Goal: Task Accomplishment & Management: Use online tool/utility

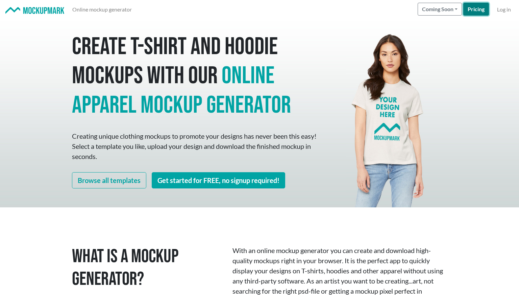
click at [473, 4] on link "Pricing" at bounding box center [477, 9] width 26 height 13
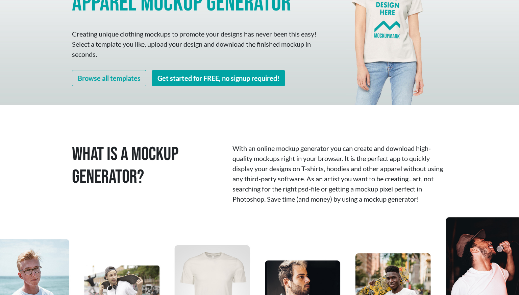
scroll to position [133, 0]
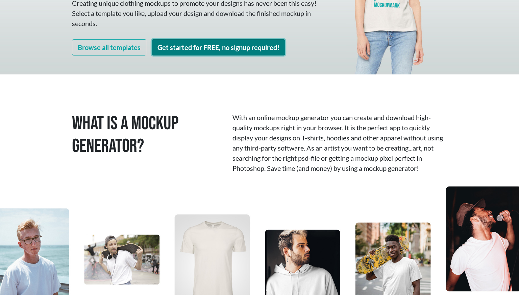
click at [198, 48] on link "Get started for FREE, no signup required!" at bounding box center [219, 47] width 134 height 16
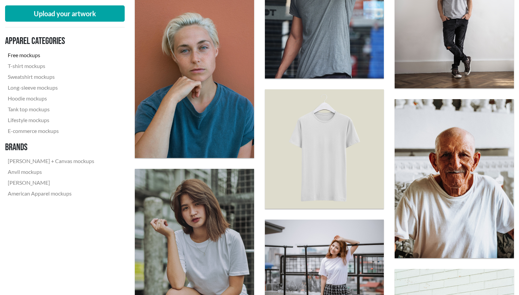
scroll to position [409, 0]
click at [32, 66] on link "T-shirt mockups" at bounding box center [51, 66] width 92 height 11
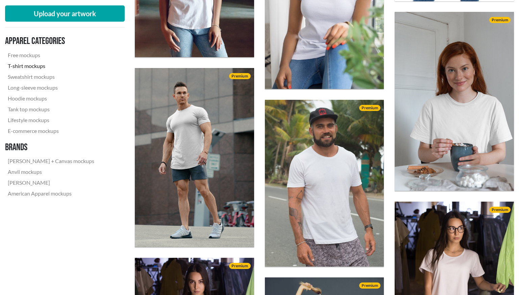
scroll to position [1224, 0]
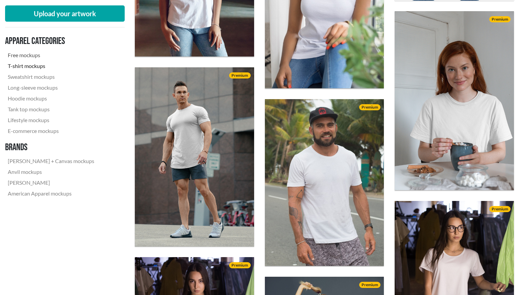
click at [21, 52] on link "Free mockups" at bounding box center [51, 55] width 92 height 11
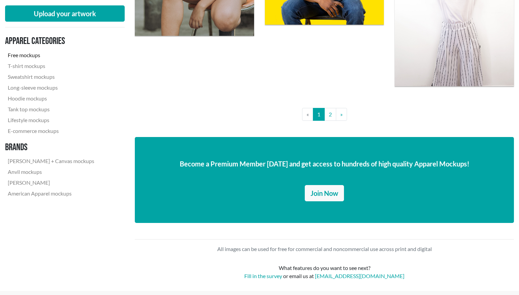
scroll to position [1471, 0]
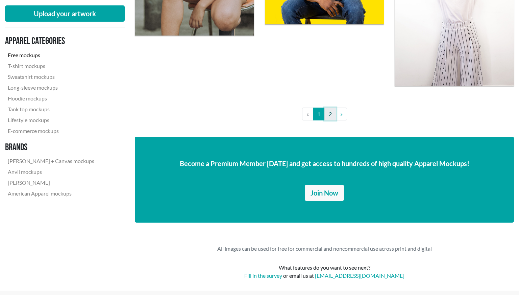
click at [329, 113] on link "2" at bounding box center [331, 114] width 12 height 13
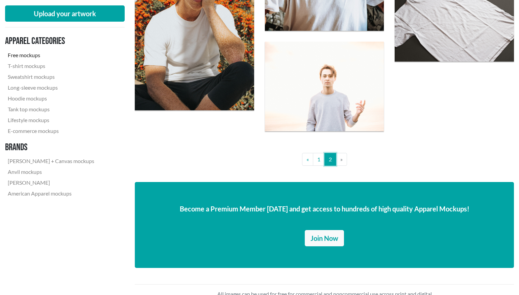
scroll to position [627, 0]
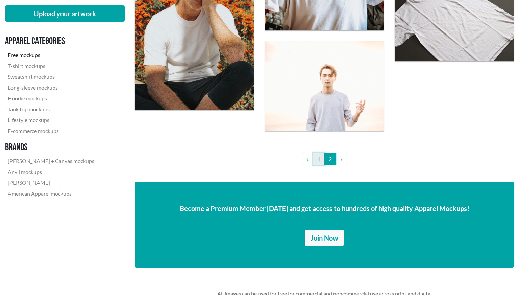
click at [317, 159] on link "1" at bounding box center [319, 158] width 12 height 13
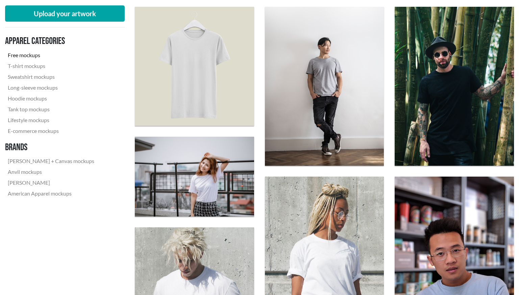
scroll to position [401, 0]
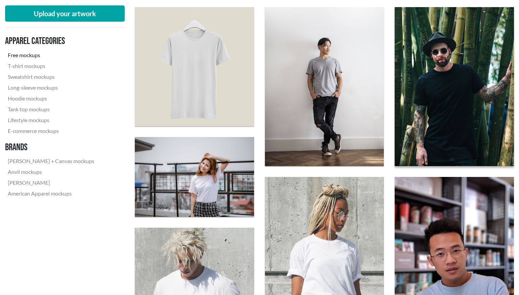
click at [442, 108] on img at bounding box center [454, 86] width 131 height 175
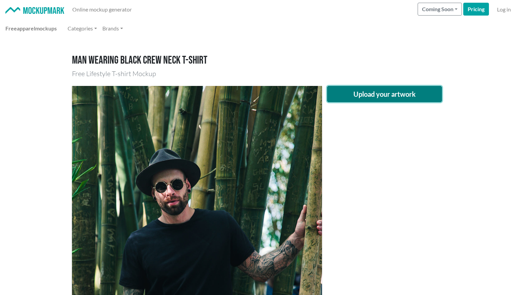
click at [350, 93] on button "Upload your artwork" at bounding box center [384, 94] width 115 height 16
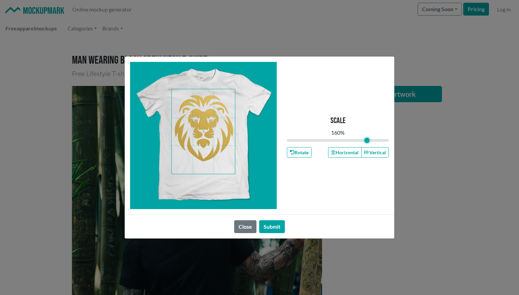
drag, startPoint x: 339, startPoint y: 140, endPoint x: 367, endPoint y: 139, distance: 27.7
click at [367, 139] on input "range" at bounding box center [338, 140] width 102 height 7
type input "1.6"
click at [273, 229] on button "Submit" at bounding box center [272, 226] width 26 height 13
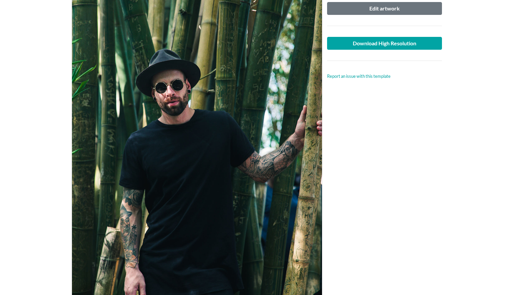
scroll to position [95, 0]
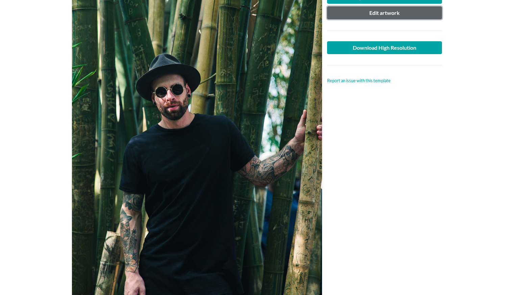
click at [370, 15] on button "Edit artwork" at bounding box center [384, 12] width 115 height 13
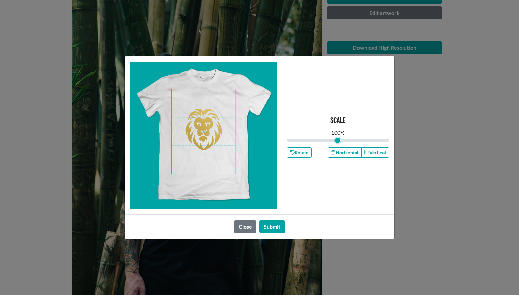
drag, startPoint x: 365, startPoint y: 138, endPoint x: 338, endPoint y: 137, distance: 27.4
type input "1"
click at [338, 137] on input "range" at bounding box center [338, 140] width 102 height 7
click at [273, 222] on button "Submit" at bounding box center [272, 226] width 26 height 13
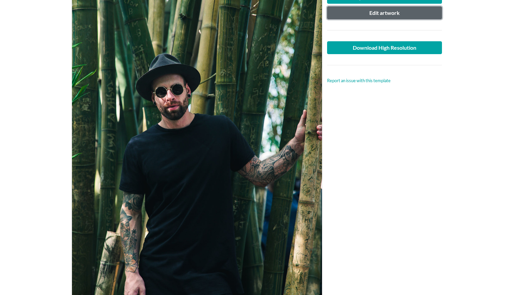
click at [371, 14] on button "Edit artwork" at bounding box center [384, 12] width 115 height 13
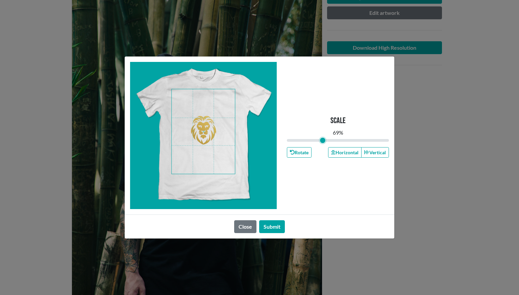
drag, startPoint x: 338, startPoint y: 140, endPoint x: 323, endPoint y: 140, distance: 15.2
click at [323, 140] on input "range" at bounding box center [338, 140] width 102 height 7
click at [217, 116] on span at bounding box center [203, 131] width 63 height 85
drag, startPoint x: 323, startPoint y: 139, endPoint x: 316, endPoint y: 139, distance: 6.8
type input "0.55"
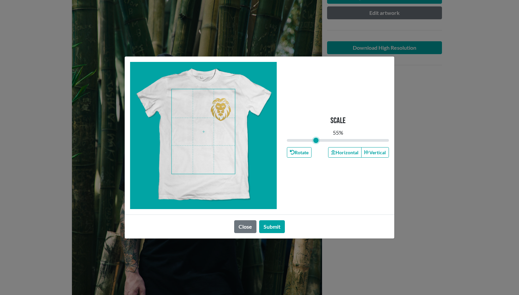
click at [316, 139] on input "range" at bounding box center [338, 140] width 102 height 7
click at [278, 224] on button "Submit" at bounding box center [272, 226] width 26 height 13
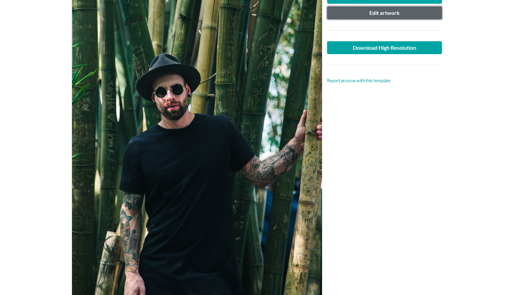
click at [380, 11] on button "Edit artwork" at bounding box center [384, 12] width 115 height 13
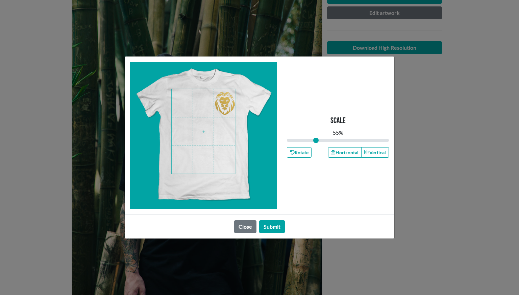
click at [228, 108] on span at bounding box center [203, 131] width 63 height 85
click at [268, 226] on button "Submit" at bounding box center [272, 226] width 26 height 13
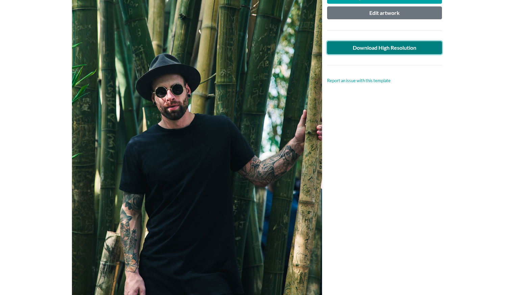
click at [411, 46] on link "Download High Resolution" at bounding box center [384, 47] width 115 height 13
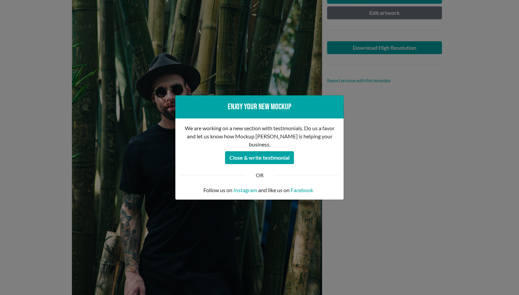
click at [364, 131] on div "Enjoy your new mockup We are working on a new section with testimonials. Do us …" at bounding box center [259, 147] width 519 height 295
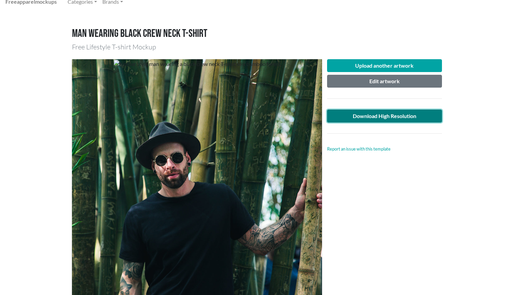
scroll to position [0, 0]
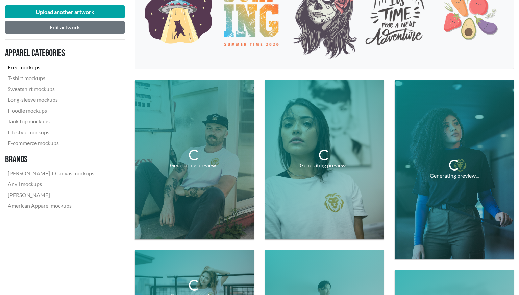
scroll to position [187, 0]
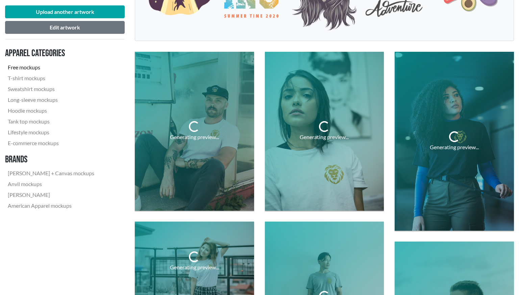
click at [258, 122] on div "Generating preview..." at bounding box center [194, 131] width 130 height 170
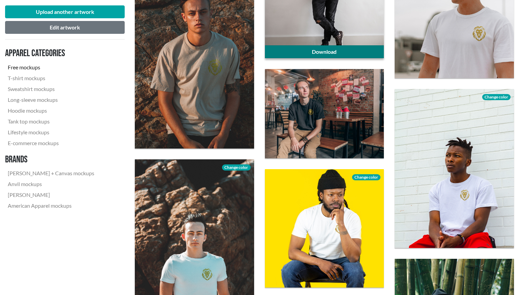
scroll to position [515, 0]
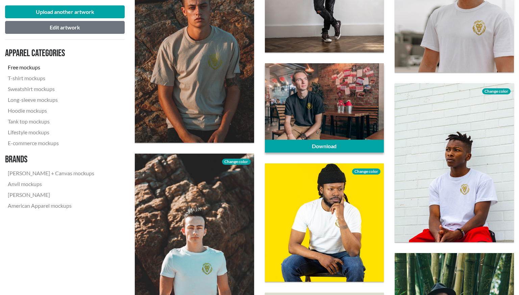
click at [306, 111] on div at bounding box center [324, 107] width 119 height 89
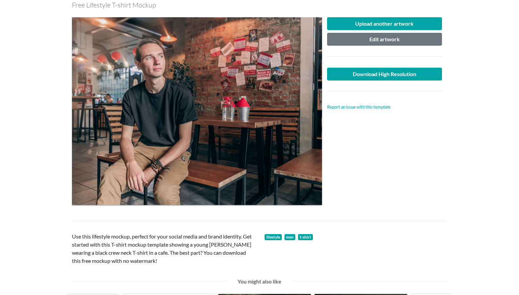
scroll to position [72, 0]
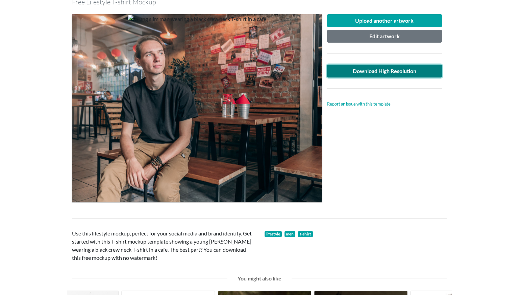
click at [404, 71] on link "Download High Resolution" at bounding box center [384, 71] width 115 height 13
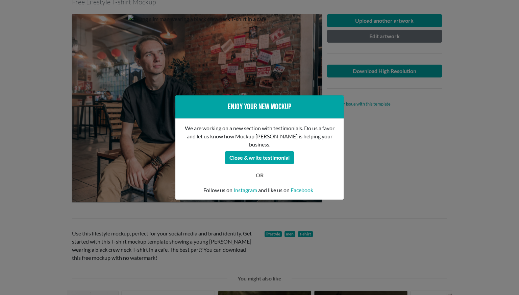
click at [371, 149] on div "Enjoy your new mockup We are working on a new section with testimonials. Do us …" at bounding box center [259, 147] width 519 height 295
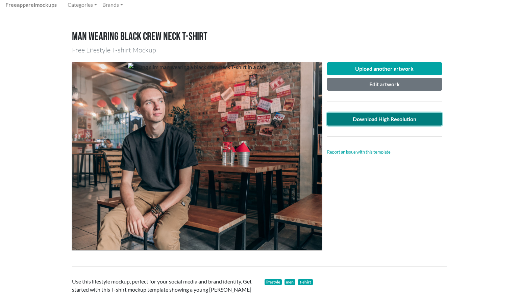
scroll to position [0, 0]
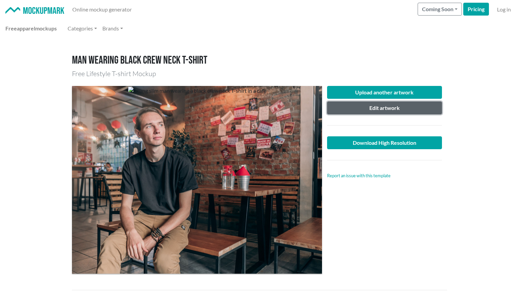
click at [373, 108] on button "Edit artwork" at bounding box center [384, 107] width 115 height 13
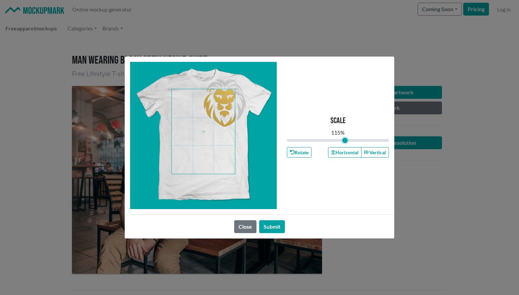
drag, startPoint x: 317, startPoint y: 140, endPoint x: 345, endPoint y: 138, distance: 27.5
type input "1.15"
click at [345, 138] on input "range" at bounding box center [338, 140] width 102 height 7
click at [239, 228] on button "Close" at bounding box center [245, 226] width 22 height 13
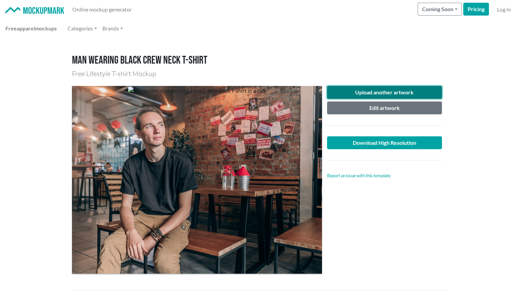
click at [381, 95] on button "Upload another artwork" at bounding box center [384, 92] width 115 height 13
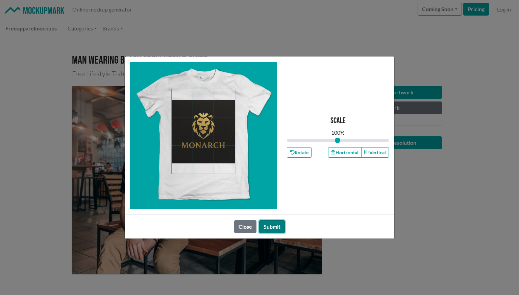
click at [277, 227] on button "Submit" at bounding box center [272, 226] width 26 height 13
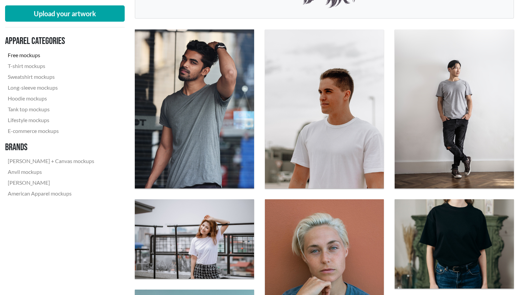
scroll to position [227, 0]
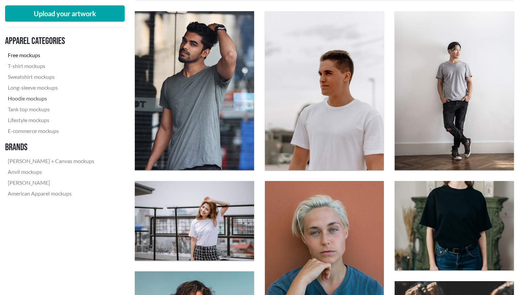
click at [33, 99] on link "Hoodie mockups" at bounding box center [51, 98] width 92 height 11
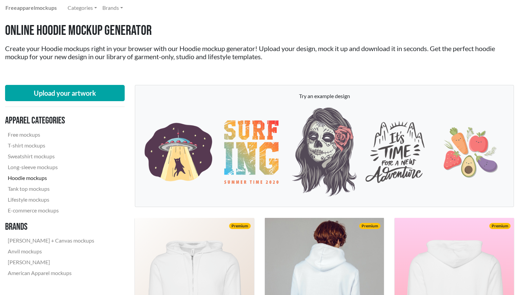
scroll to position [18, 0]
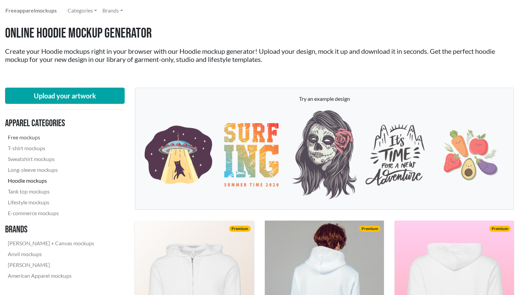
click at [18, 136] on link "Free mockups" at bounding box center [51, 137] width 92 height 11
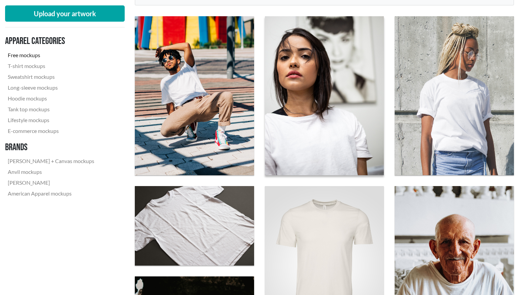
scroll to position [236, 0]
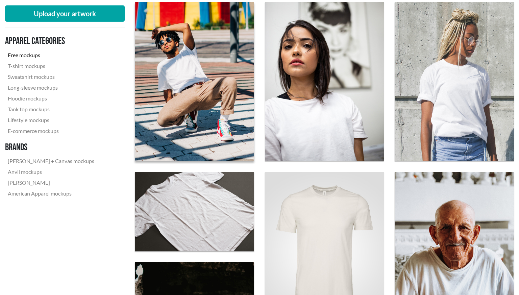
click at [205, 85] on img at bounding box center [194, 81] width 131 height 175
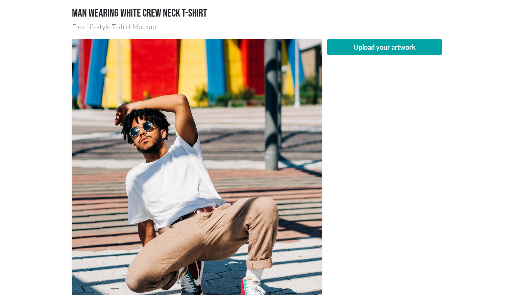
scroll to position [47, 0]
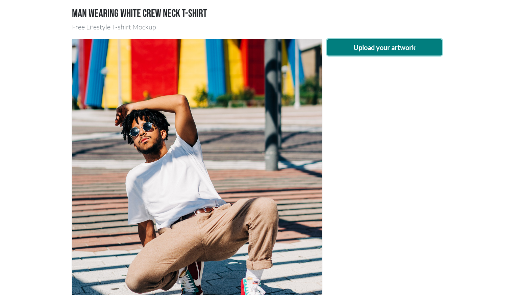
click at [396, 46] on button "Upload your artwork" at bounding box center [384, 47] width 115 height 16
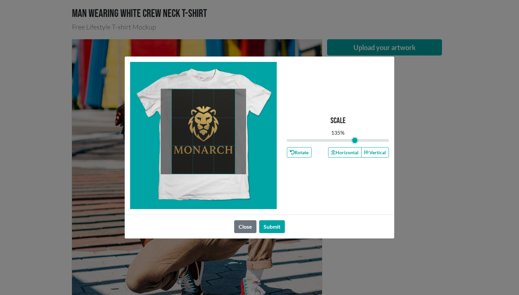
drag, startPoint x: 338, startPoint y: 139, endPoint x: 355, endPoint y: 139, distance: 16.9
type input "1.35"
click at [355, 139] on input "range" at bounding box center [338, 140] width 102 height 7
click at [274, 228] on button "Submit" at bounding box center [272, 226] width 26 height 13
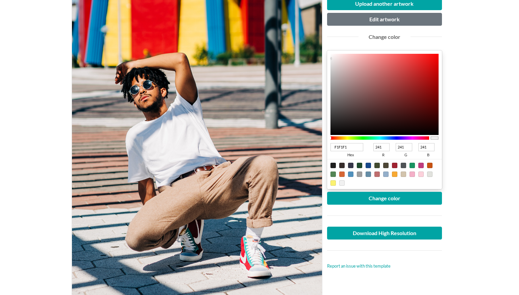
scroll to position [91, 0]
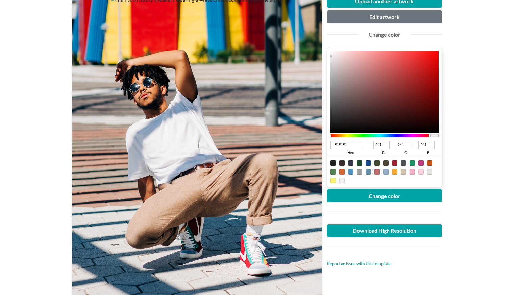
type input "D21E1E"
type input "210"
type input "30"
type input "D21D1D"
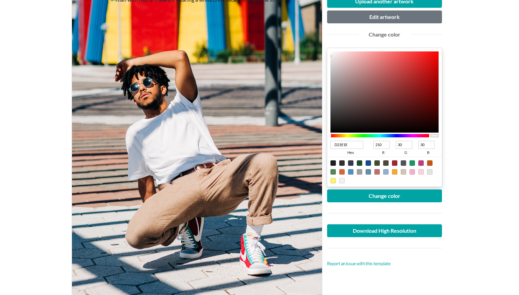
type input "29"
click at [424, 66] on div at bounding box center [385, 91] width 108 height 81
type input "D31D1D"
type input "211"
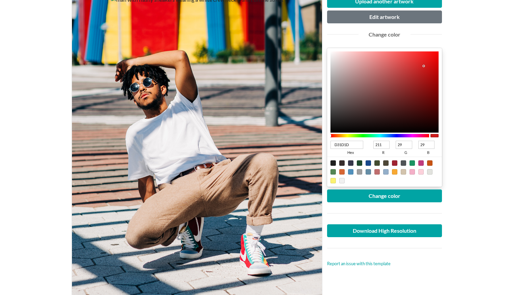
type input "D81C1C"
type input "216"
type input "28"
type input "EB1111"
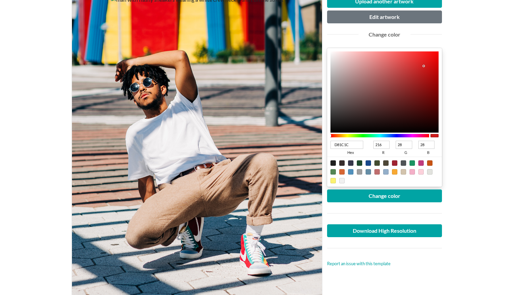
type input "235"
type input "17"
type input "FB0404"
type input "251"
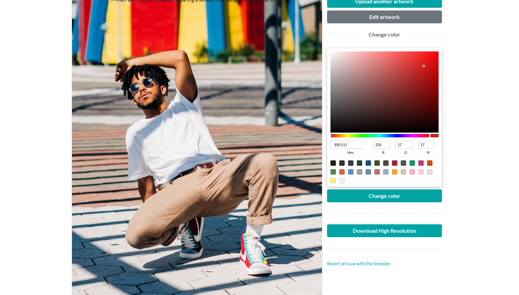
type input "4"
type input "FF0000"
type input "255"
type input "0"
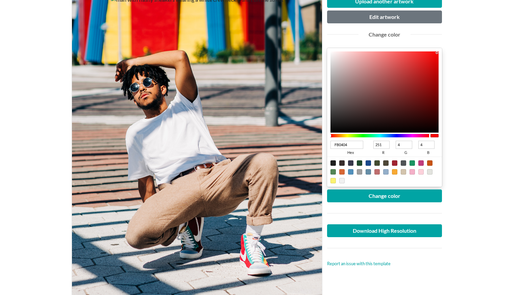
type input "0"
drag, startPoint x: 424, startPoint y: 66, endPoint x: 449, endPoint y: 42, distance: 34.9
click at [449, 42] on div "Man wearing white crew neck T-shirt Free Lifestyle T-shirt Mockup Upload anothe…" at bounding box center [259, 277] width 385 height 629
click at [417, 193] on button "Change color" at bounding box center [384, 195] width 115 height 13
type input "433333"
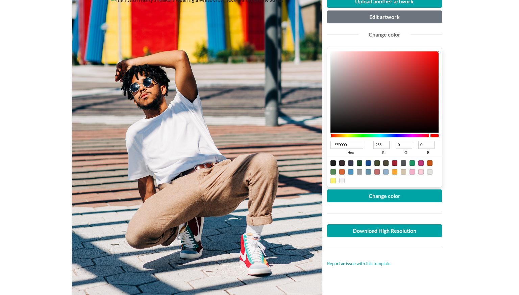
type input "67"
type input "51"
type input "443434"
type input "68"
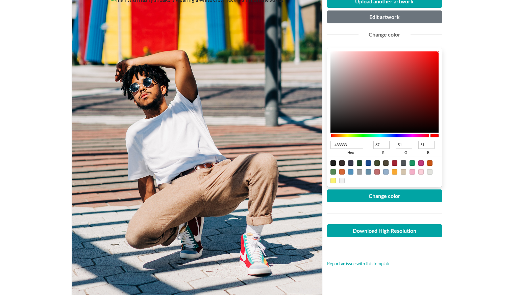
type input "52"
type input "3E3131"
type input "62"
type input "49"
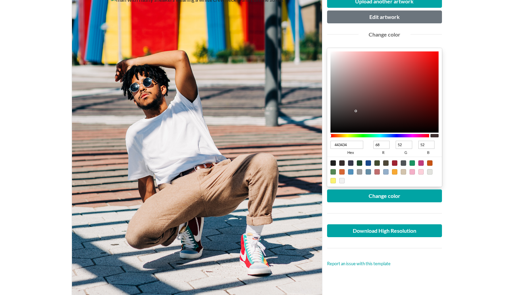
type input "49"
type input "272121"
type input "39"
type input "33"
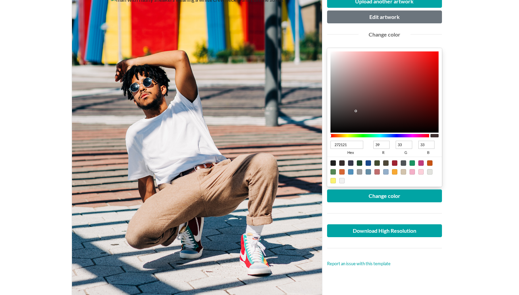
type input "191616"
type input "25"
type input "22"
type input "070707"
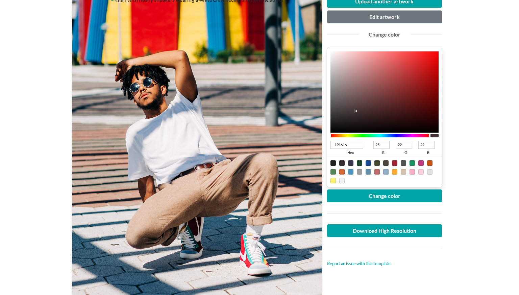
type input "7"
type input "000000"
type input "0"
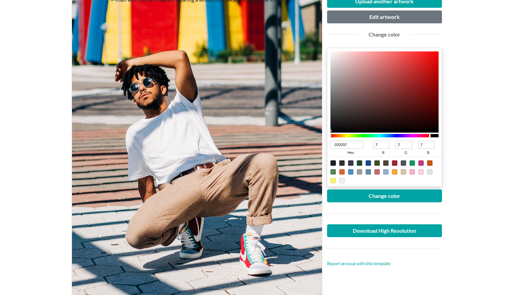
type input "0"
drag, startPoint x: 357, startPoint y: 111, endPoint x: 319, endPoint y: 143, distance: 48.9
click at [319, 143] on div "Upload another artwork Edit artwork Change color 000000 hex 0 r 0 g 0 b 100 a C…" at bounding box center [259, 162] width 375 height 345
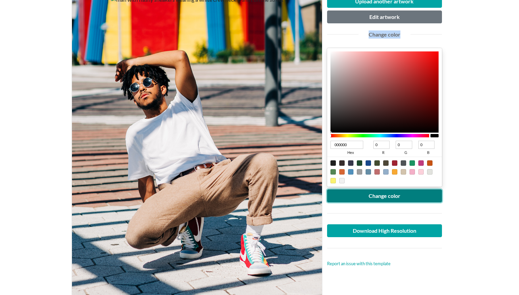
click at [395, 195] on button "Change color" at bounding box center [384, 195] width 115 height 13
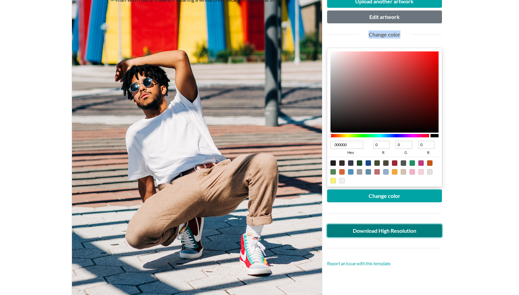
click at [404, 230] on link "Download High Resolution" at bounding box center [384, 230] width 115 height 13
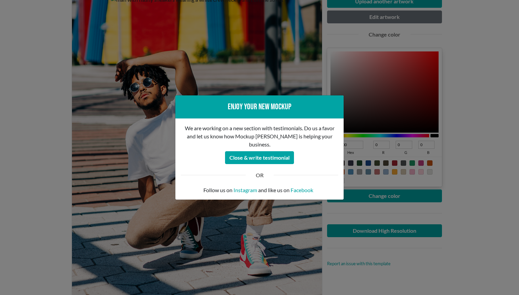
click at [372, 230] on div "Enjoy your new mockup We are working on a new section with testimonials. Do us …" at bounding box center [259, 147] width 519 height 295
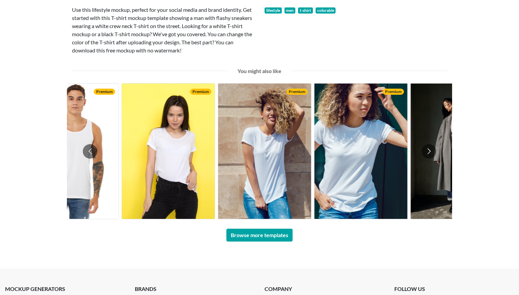
scroll to position [442, 0]
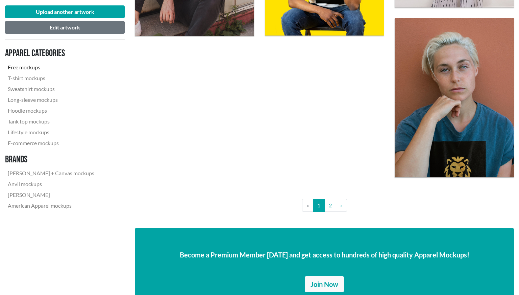
scroll to position [1429, 0]
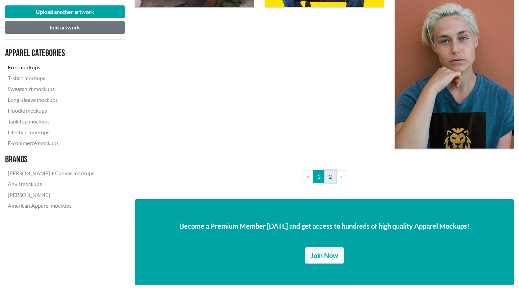
click at [331, 177] on link "2" at bounding box center [331, 176] width 12 height 13
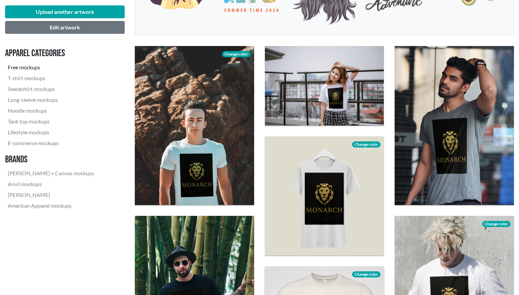
scroll to position [197, 0]
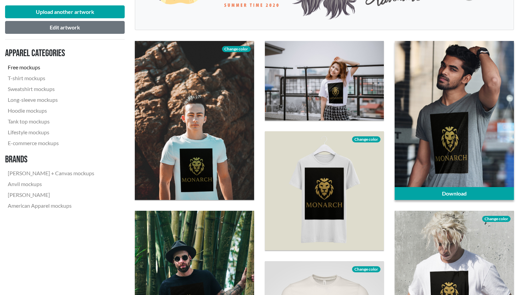
click at [457, 105] on div at bounding box center [454, 120] width 119 height 159
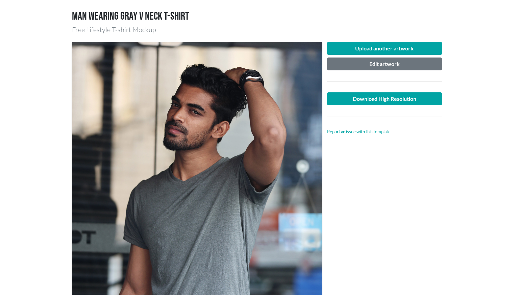
scroll to position [44, 0]
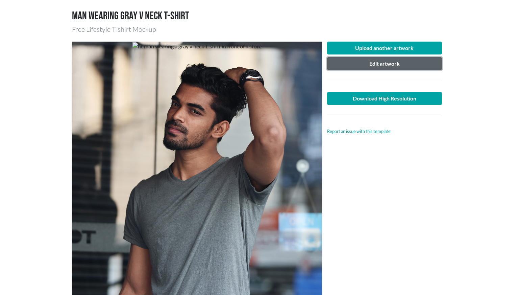
click at [397, 62] on button "Edit artwork" at bounding box center [384, 63] width 115 height 13
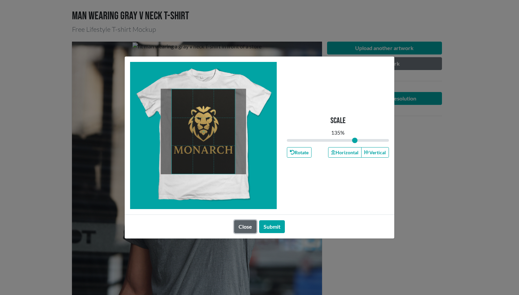
click at [243, 227] on button "Close" at bounding box center [245, 226] width 22 height 13
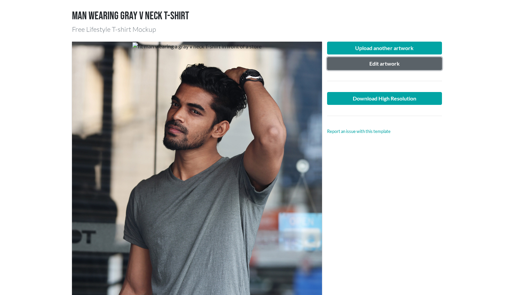
click at [400, 63] on button "Edit artwork" at bounding box center [384, 63] width 115 height 13
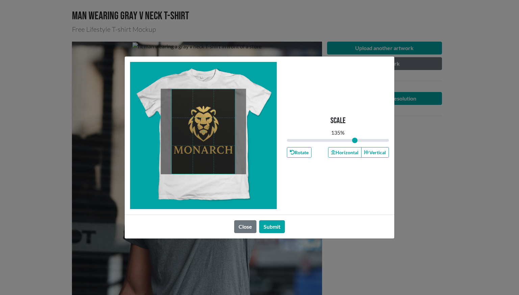
click at [279, 234] on div "Close Submit" at bounding box center [260, 226] width 270 height 24
click at [280, 223] on button "Submit" at bounding box center [272, 226] width 26 height 13
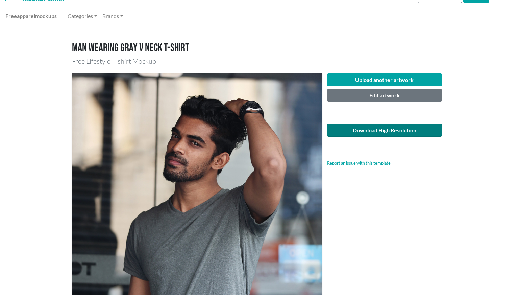
scroll to position [6, 0]
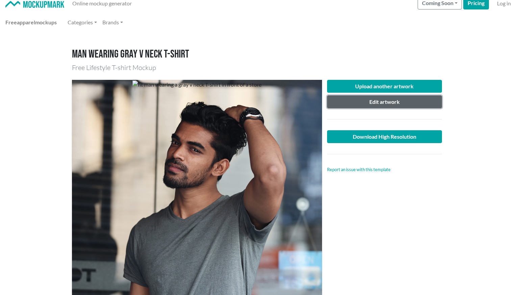
click at [408, 102] on button "Edit artwork" at bounding box center [384, 101] width 115 height 13
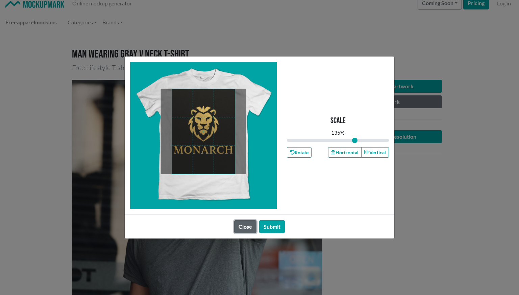
click at [249, 227] on button "Close" at bounding box center [245, 226] width 22 height 13
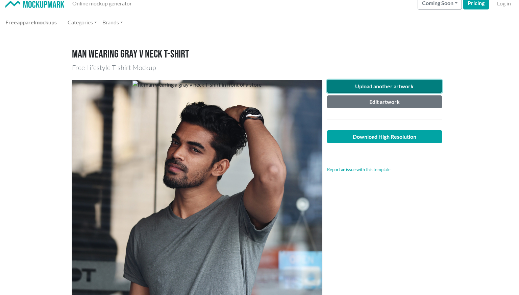
click at [379, 87] on button "Upload another artwork" at bounding box center [384, 86] width 115 height 13
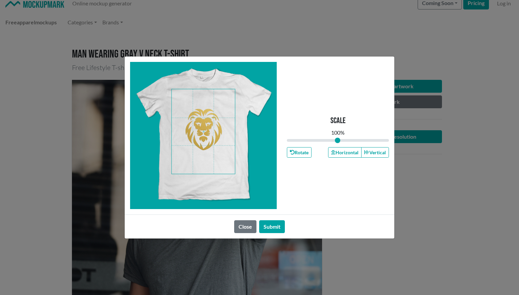
click at [210, 135] on span at bounding box center [203, 131] width 63 height 85
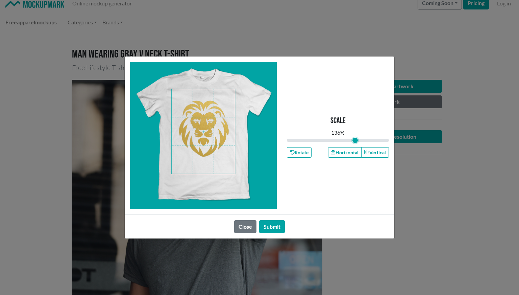
drag, startPoint x: 340, startPoint y: 139, endPoint x: 355, endPoint y: 139, distance: 15.6
type input "1.36"
click at [355, 139] on input "range" at bounding box center [338, 140] width 102 height 7
click at [279, 222] on button "Submit" at bounding box center [272, 226] width 26 height 13
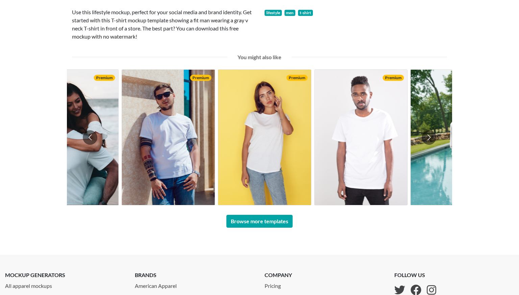
scroll to position [0, 0]
